Goal: Find specific page/section: Find specific page/section

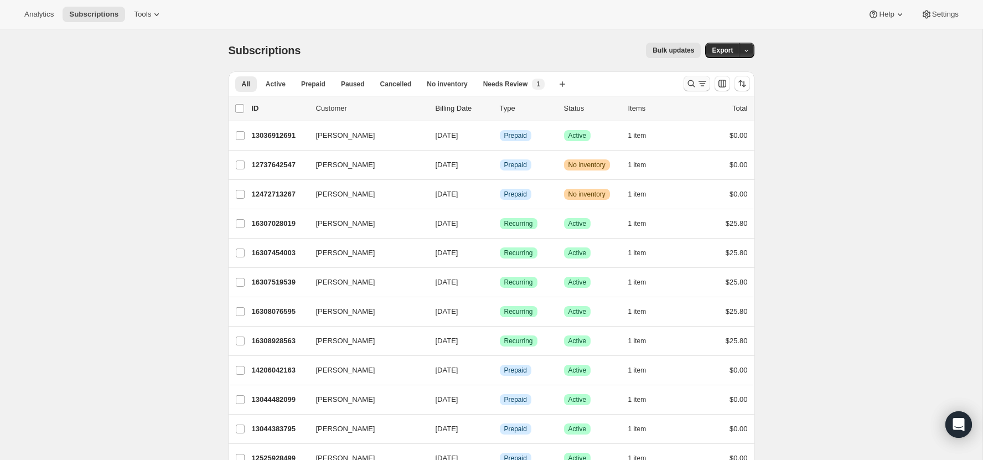
click at [692, 85] on icon "Search and filter results" at bounding box center [690, 83] width 7 height 7
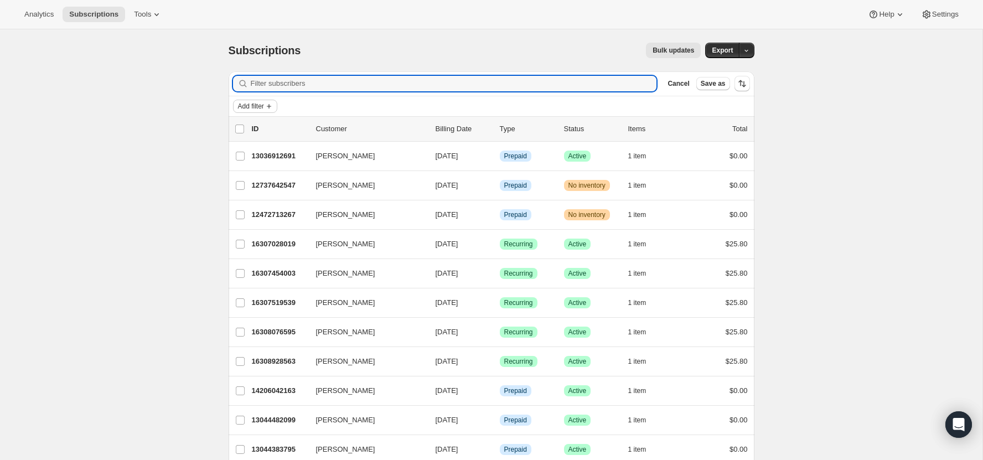
click at [262, 105] on span "Add filter" at bounding box center [251, 106] width 26 height 9
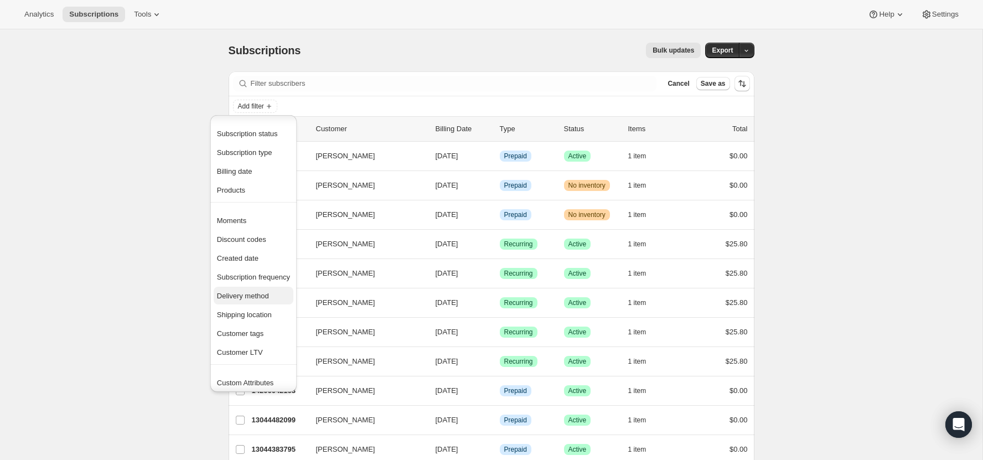
scroll to position [21, 0]
click at [265, 294] on span "Shipping location" at bounding box center [244, 293] width 55 height 8
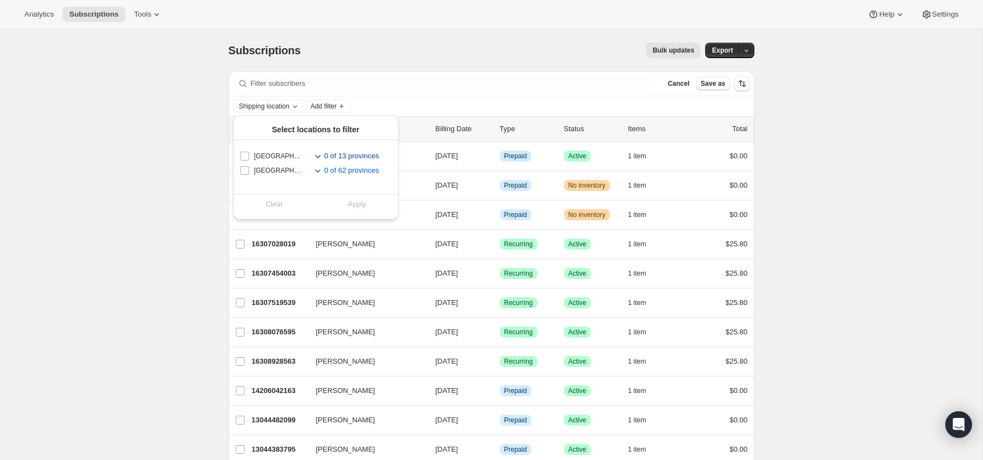
click at [314, 156] on icon "Toggle subregions for Canada" at bounding box center [317, 156] width 11 height 11
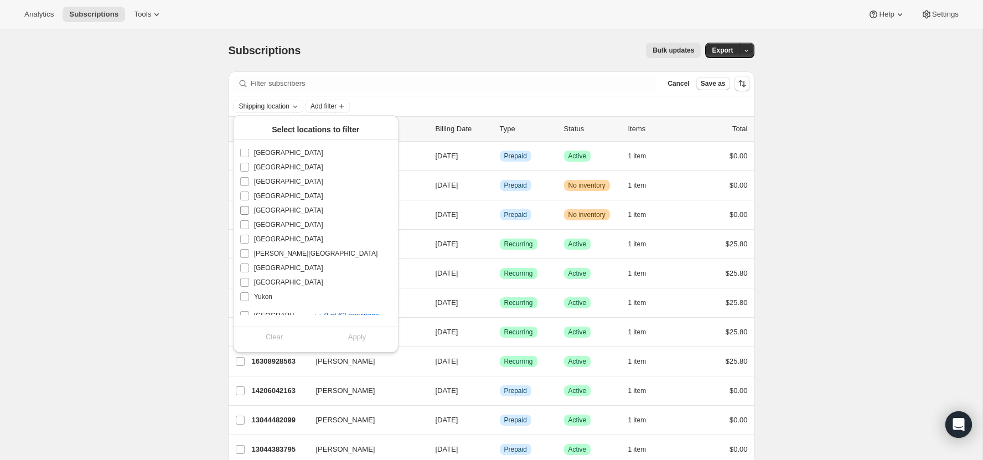
scroll to position [62, 0]
click at [244, 257] on input "[GEOGRAPHIC_DATA]" at bounding box center [244, 256] width 9 height 9
checkbox input "true"
click at [354, 339] on span "Apply" at bounding box center [357, 337] width 18 height 11
